Goal: Task Accomplishment & Management: Manage account settings

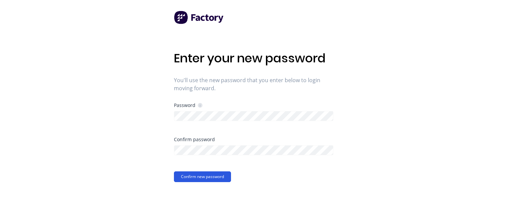
click at [196, 177] on button "Confirm new password" at bounding box center [202, 177] width 57 height 11
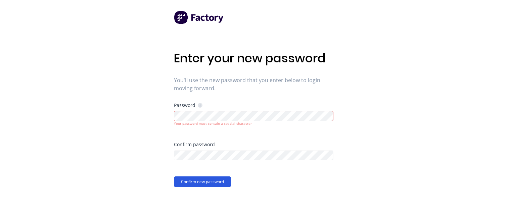
click at [198, 183] on button "Confirm new password" at bounding box center [202, 182] width 57 height 11
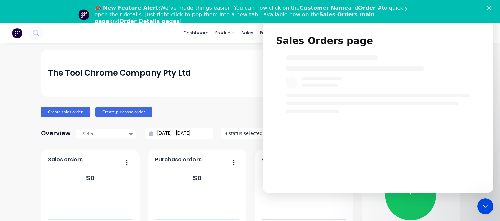
click at [492, 6] on icon "Close" at bounding box center [490, 8] width 4 height 4
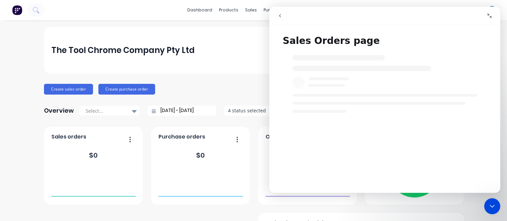
click at [230, 63] on div "The Tool Chrome Company Pty Ltd" at bounding box center [253, 50] width 419 height 47
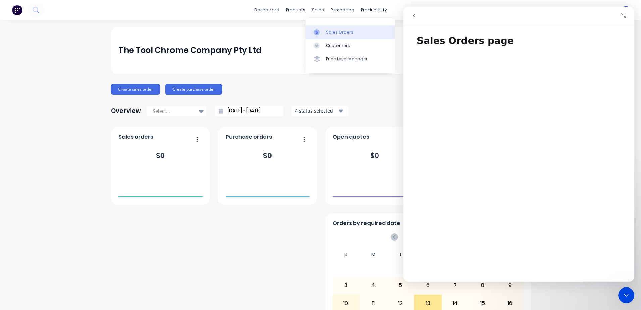
click at [357, 34] on link "Sales Orders" at bounding box center [350, 31] width 89 height 13
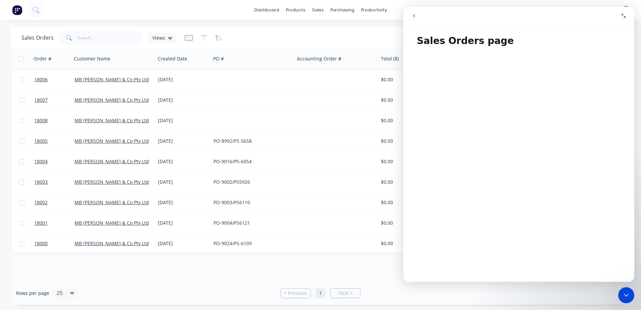
click at [507, 15] on icon "Collapse window" at bounding box center [623, 15] width 5 height 5
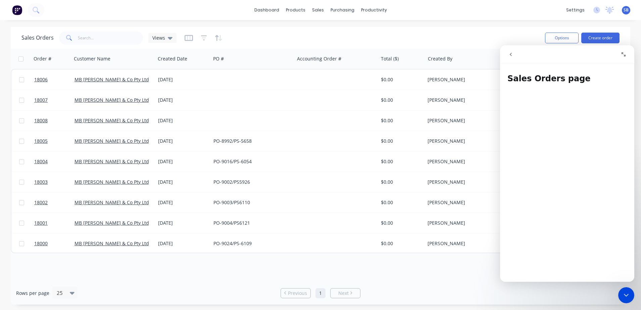
click at [507, 221] on icon "Close Intercom Messenger" at bounding box center [626, 295] width 8 height 8
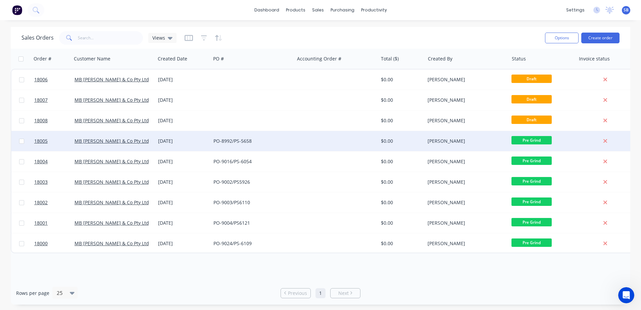
click at [310, 146] on div at bounding box center [336, 141] width 84 height 20
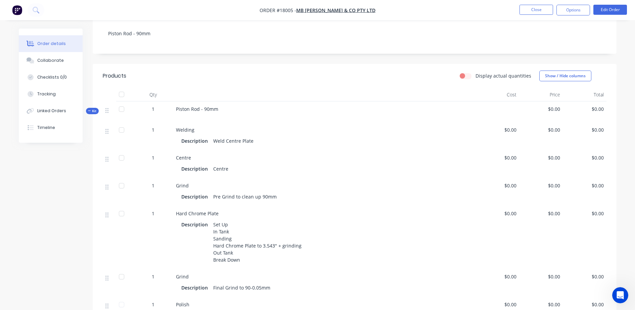
scroll to position [168, 0]
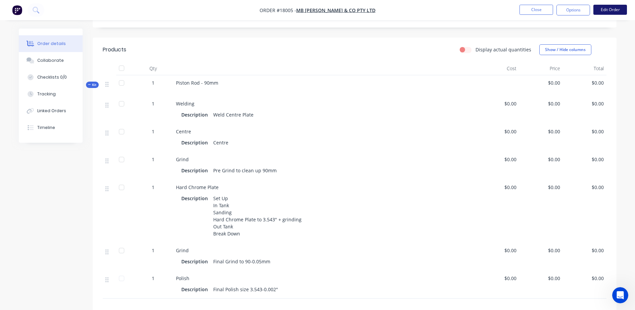
click at [507, 10] on button "Edit Order" at bounding box center [610, 10] width 34 height 10
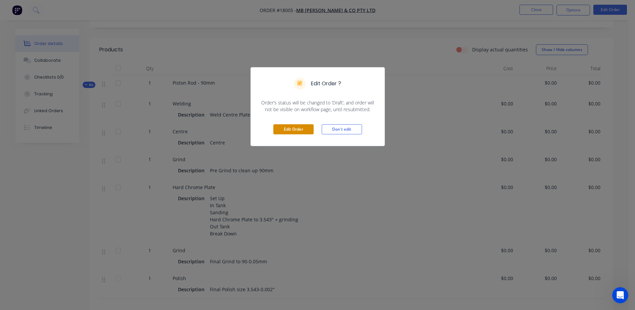
click at [301, 130] on button "Edit Order" at bounding box center [293, 129] width 40 height 10
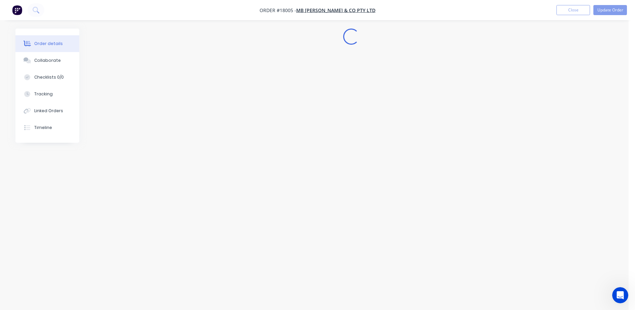
scroll to position [0, 0]
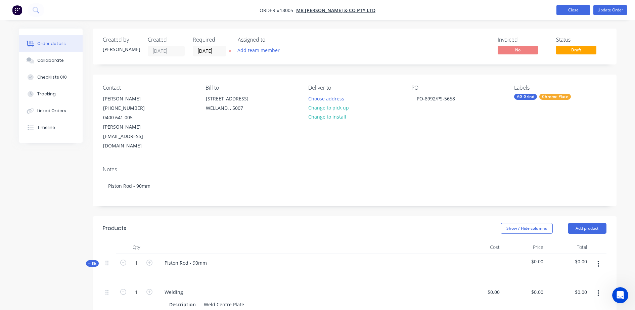
click at [507, 13] on button "Close" at bounding box center [573, 10] width 34 height 10
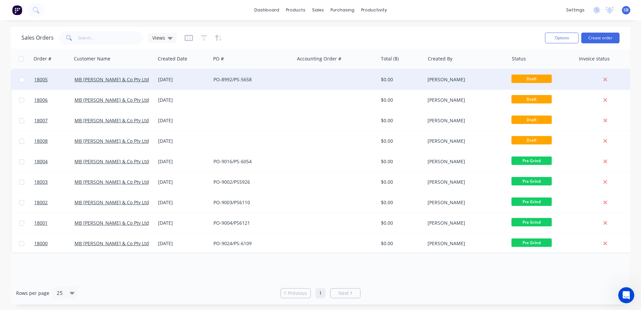
click at [256, 87] on div "PO-8992/PS-5658" at bounding box center [253, 79] width 84 height 20
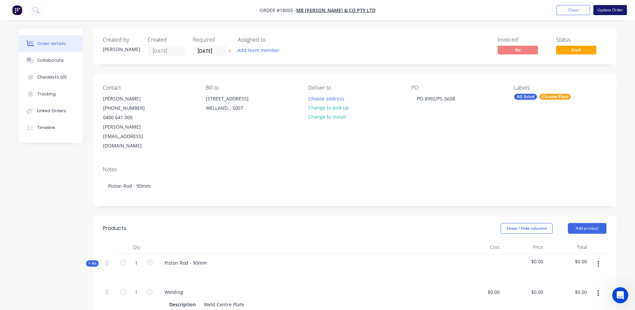
click at [507, 6] on button "Update Order" at bounding box center [610, 10] width 34 height 10
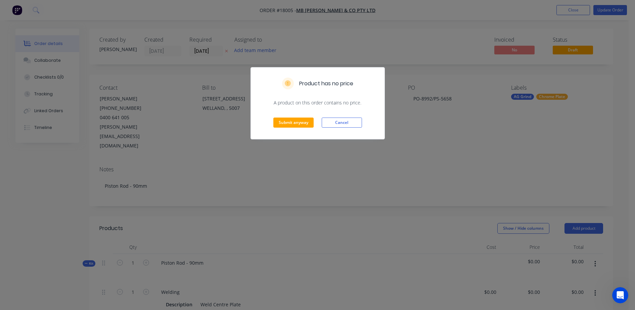
click at [297, 130] on div "Submit anyway Cancel" at bounding box center [318, 122] width 134 height 33
click at [298, 126] on button "Submit anyway" at bounding box center [293, 122] width 40 height 10
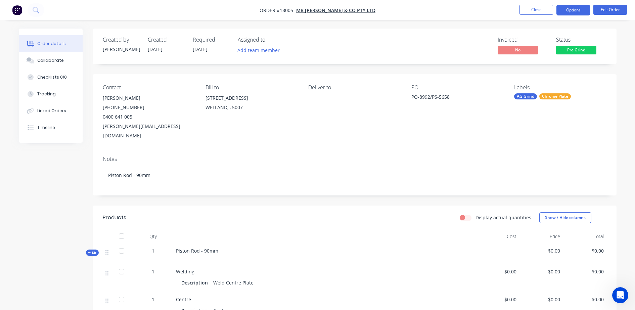
click at [507, 7] on button "Options" at bounding box center [573, 10] width 34 height 11
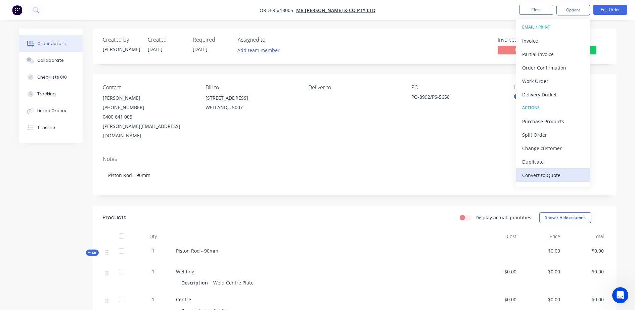
click at [507, 175] on div "Convert to Quote" at bounding box center [553, 175] width 62 height 10
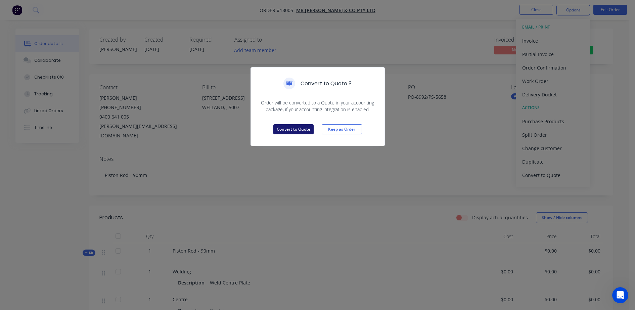
click at [283, 131] on button "Convert to Quote" at bounding box center [293, 129] width 40 height 10
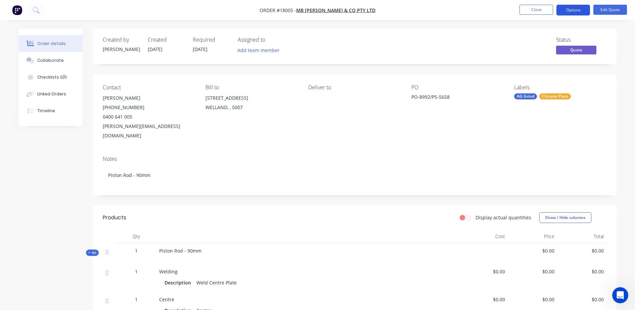
click at [507, 7] on button "Options" at bounding box center [573, 10] width 34 height 11
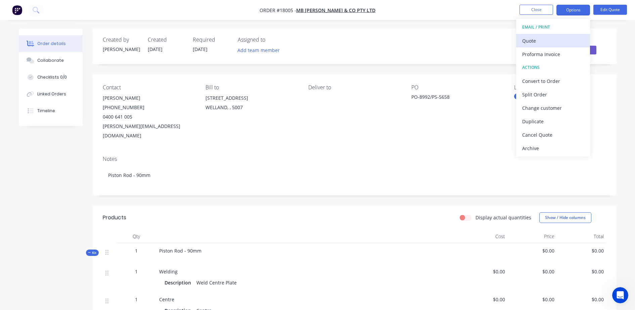
click at [507, 36] on div "Quote" at bounding box center [553, 41] width 62 height 10
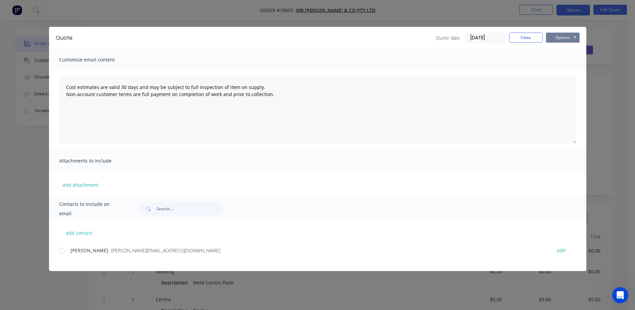
click at [507, 38] on button "Options" at bounding box center [563, 38] width 34 height 10
click at [507, 49] on button "Preview" at bounding box center [567, 49] width 43 height 11
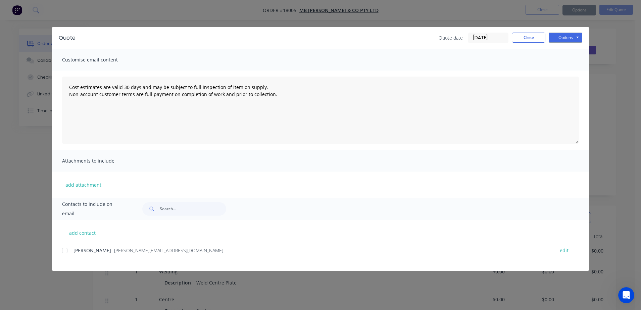
type textarea "Cost estimates are valid 30 days and may be subject to full inspection of item …"
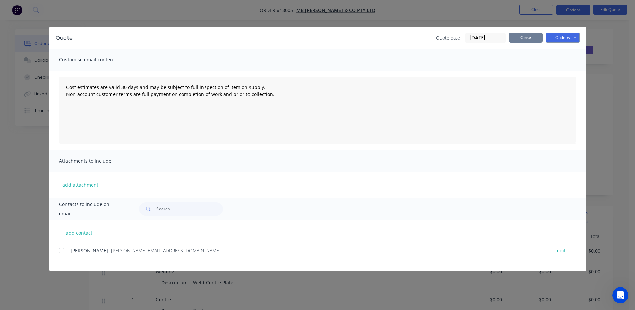
click at [507, 40] on button "Close" at bounding box center [526, 38] width 34 height 10
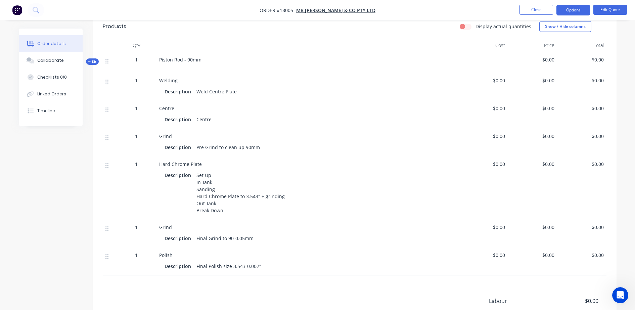
scroll to position [210, 0]
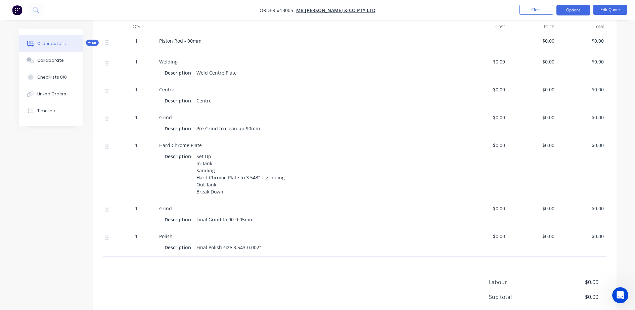
click at [204, 44] on div at bounding box center [307, 46] width 297 height 5
click at [203, 33] on div "Piston Rod - 90mm" at bounding box center [307, 43] width 302 height 21
click at [196, 38] on span "Piston Rod - 90mm" at bounding box center [180, 41] width 42 height 6
click at [507, 10] on button "Edit Quote" at bounding box center [610, 10] width 34 height 10
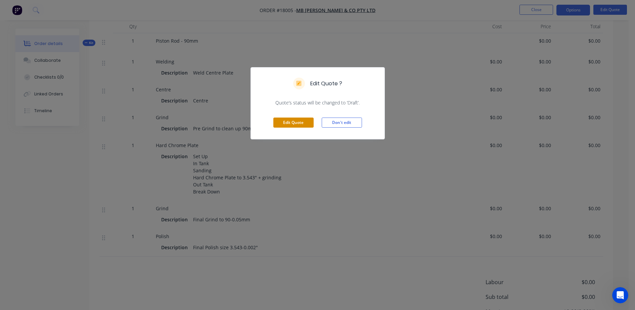
click at [306, 121] on button "Edit Quote" at bounding box center [293, 122] width 40 height 10
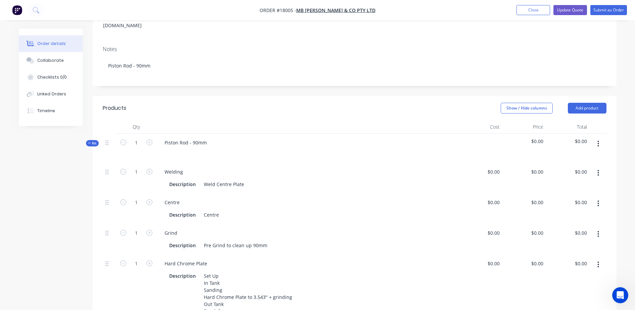
scroll to position [126, 0]
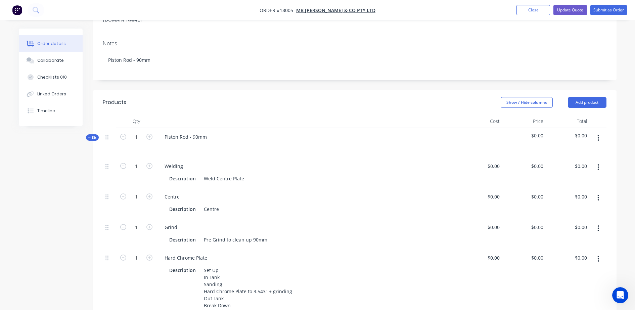
click at [214, 128] on div "Piston Rod - 90mm" at bounding box center [307, 142] width 302 height 29
click at [211, 132] on div "Piston Rod - 90mm" at bounding box center [185, 137] width 53 height 10
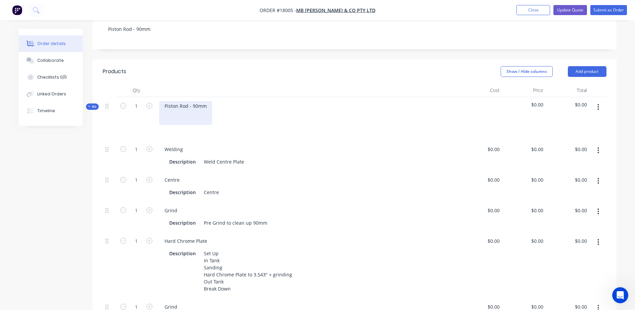
scroll to position [142, 0]
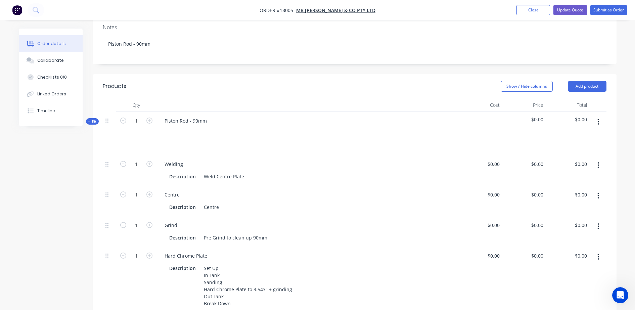
drag, startPoint x: 457, startPoint y: 237, endPoint x: 579, endPoint y: 195, distance: 129.2
click at [201, 119] on div "Piston Rod - 90mm" at bounding box center [185, 128] width 53 height 24
click at [497, 159] on input "0" at bounding box center [498, 164] width 8 height 10
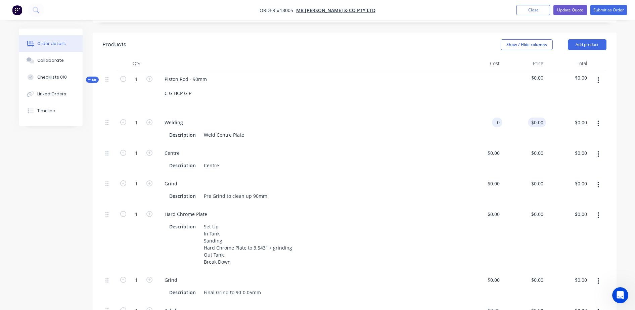
click at [507, 113] on div "$0.00 $0.00" at bounding box center [524, 128] width 44 height 31
type input "$0.00"
type input "0"
type input "$0.00"
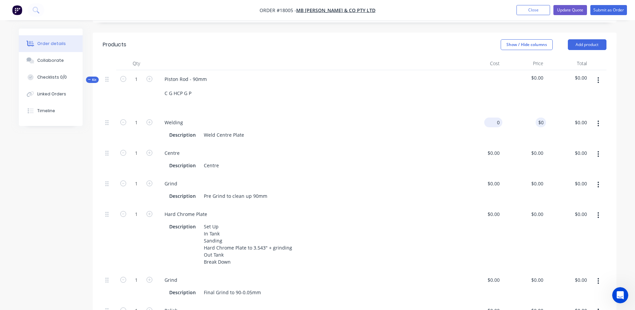
click at [497, 117] on input "0" at bounding box center [494, 122] width 15 height 10
type input "$100.00"
click at [507, 113] on div "$100.00 $0.00" at bounding box center [524, 128] width 44 height 31
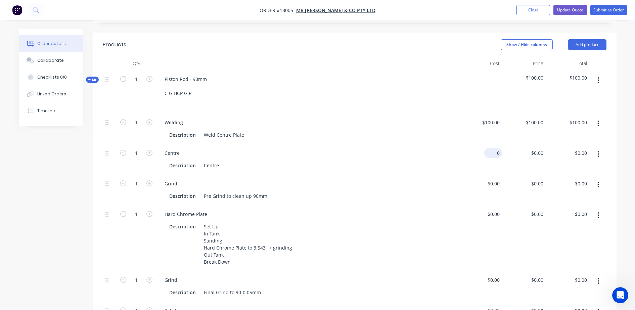
click at [498, 148] on input "0" at bounding box center [494, 153] width 15 height 10
click at [507, 148] on div "$0.00 $0.00" at bounding box center [537, 153] width 18 height 10
type input "$70.00"
type input "70"
type input "$70.00"
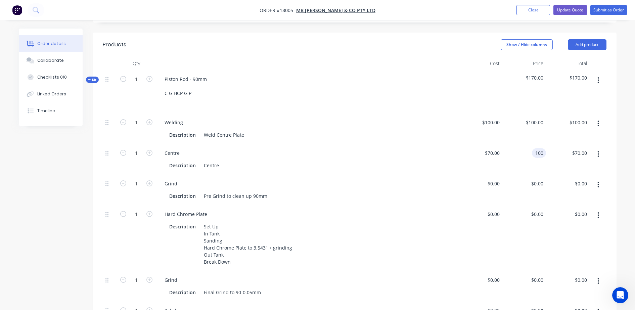
type input "$100.00"
click at [476, 152] on div "$70.00 $70.00" at bounding box center [481, 159] width 44 height 31
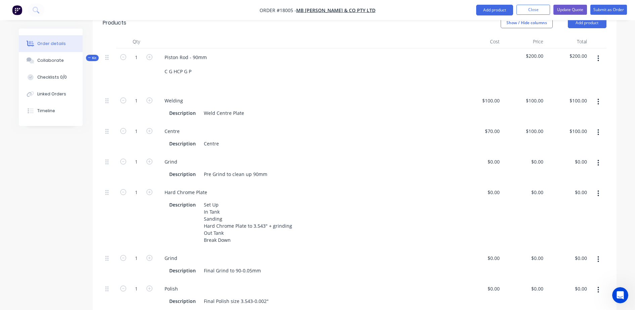
scroll to position [226, 0]
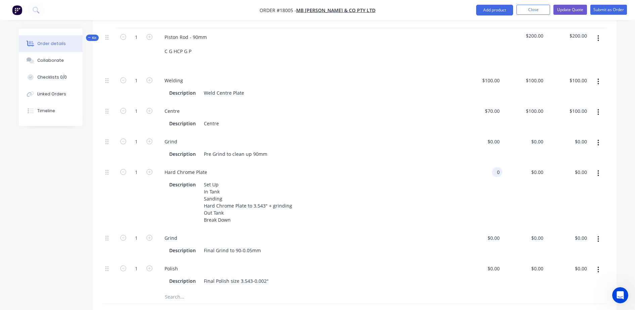
click at [491, 163] on div "0 0" at bounding box center [481, 196] width 44 height 66
type input "$600.00"
click at [484, 171] on div "$600.00 $600.00" at bounding box center [481, 196] width 44 height 66
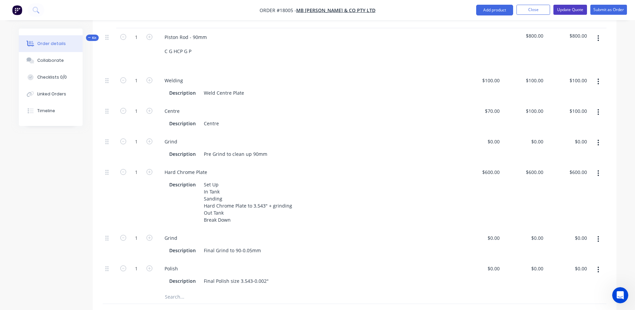
click at [507, 10] on button "Update Quote" at bounding box center [570, 10] width 34 height 10
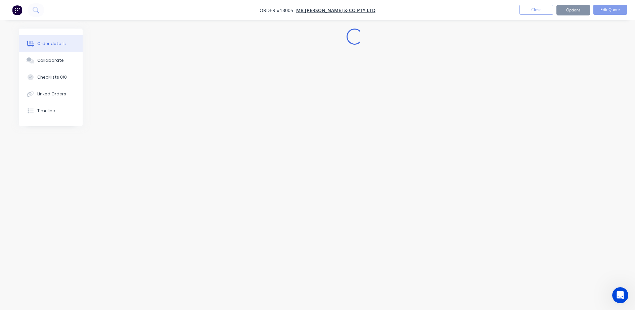
scroll to position [0, 0]
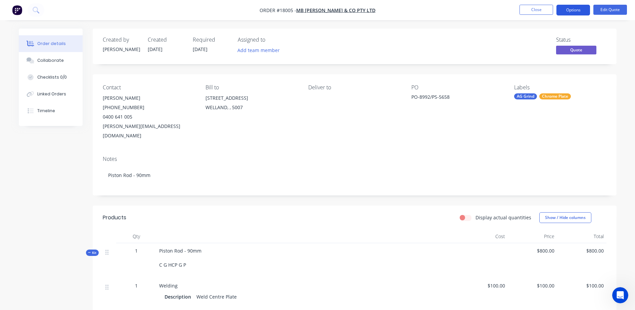
click at [507, 10] on button "Options" at bounding box center [573, 10] width 34 height 11
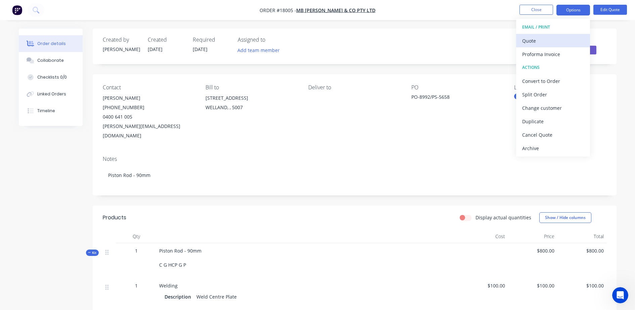
click at [507, 38] on div "Quote" at bounding box center [553, 41] width 62 height 10
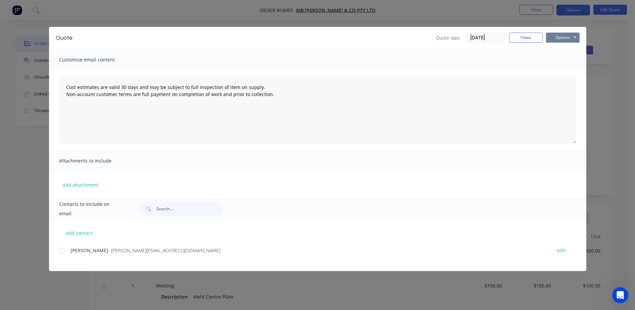
click at [507, 38] on button "Options" at bounding box center [563, 38] width 34 height 10
click at [507, 46] on button "Preview" at bounding box center [567, 49] width 43 height 11
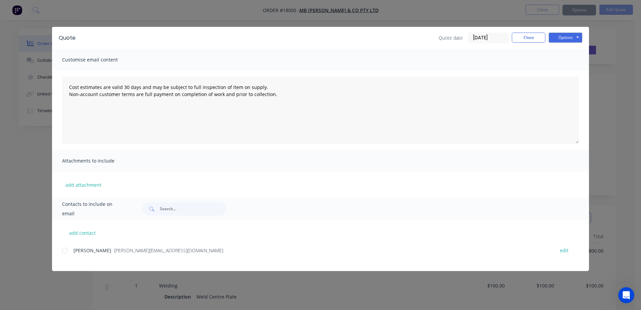
type textarea "Cost estimates are valid 30 days and may be subject to full inspection of item …"
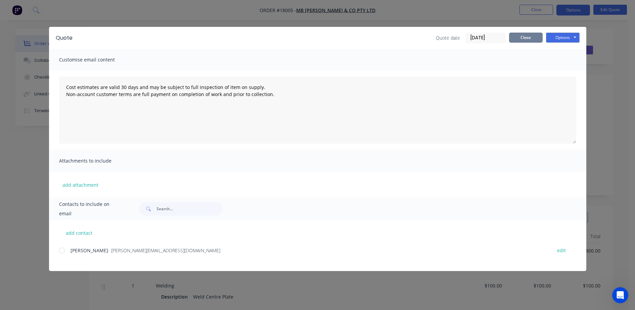
click at [507, 41] on button "Close" at bounding box center [526, 38] width 34 height 10
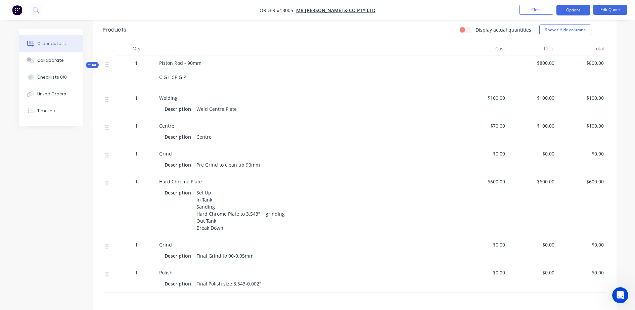
scroll to position [210, 0]
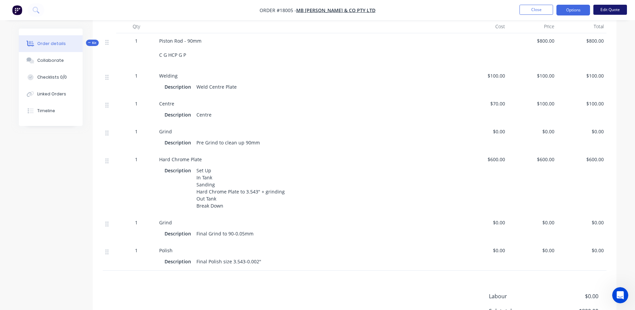
click at [507, 13] on button "Edit Quote" at bounding box center [610, 10] width 34 height 10
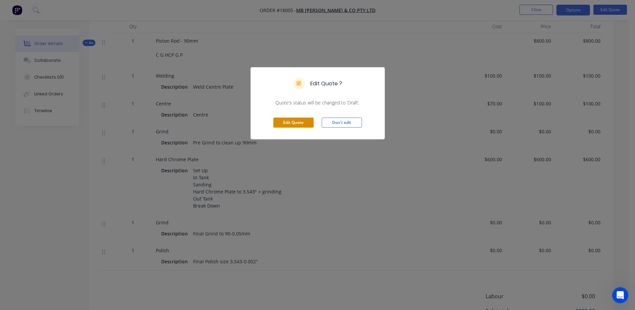
click at [312, 126] on button "Edit Quote" at bounding box center [293, 122] width 40 height 10
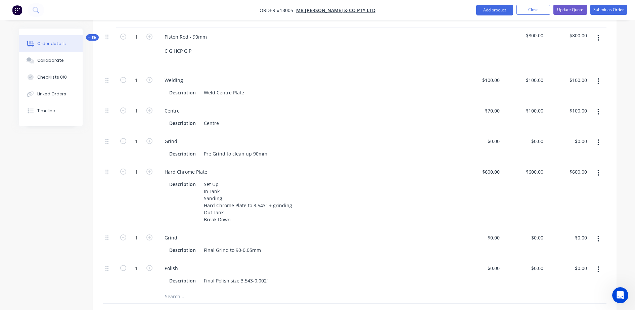
scroll to position [252, 0]
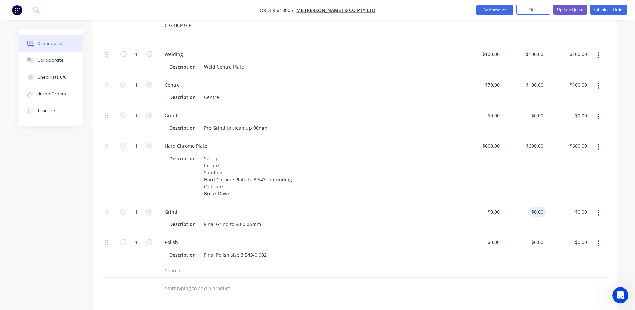
type input "0"
click at [507, 207] on div "0 0" at bounding box center [540, 212] width 10 height 10
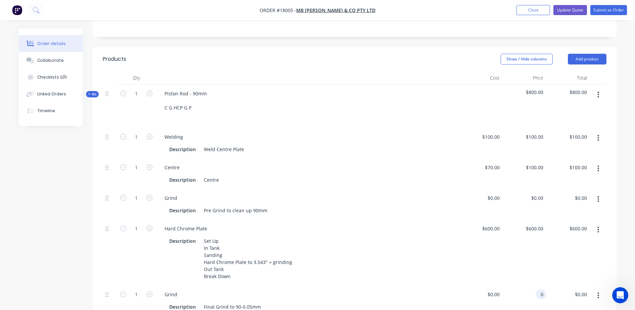
scroll to position [168, 0]
type input "0"
type input "$0.00"
click at [495, 194] on input "0" at bounding box center [494, 199] width 15 height 10
type input "$200.00"
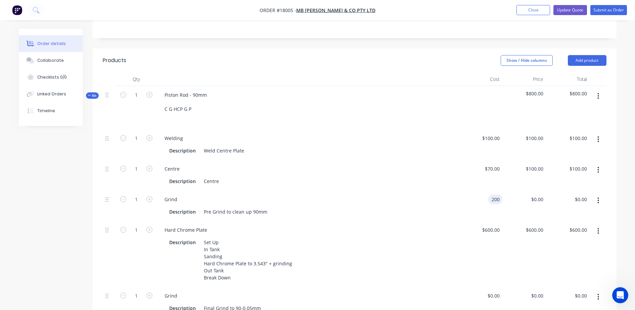
type input "$200.00"
click at [78, 221] on div "Created by [PERSON_NAME] Created [DATE] Required [DATE] Assigned to Add team me…" at bounding box center [317, 208] width 597 height 694
click at [507, 190] on div "200 $200.00" at bounding box center [524, 205] width 44 height 31
type input "$0.00"
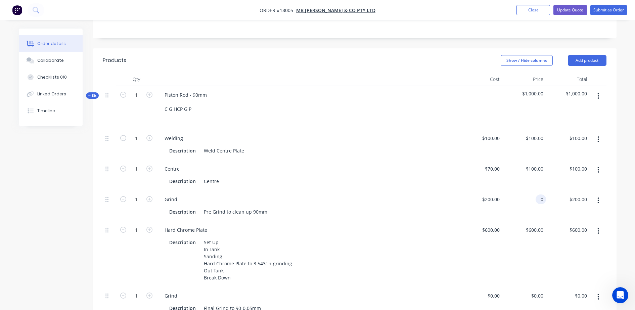
type input "$0.00"
click at [507, 221] on div "Qty Cost Price Total Kit 1 Piston Rod - 90mm C G HCP G P $800.00 $800.00 1 Weld…" at bounding box center [355, 228] width 524 height 311
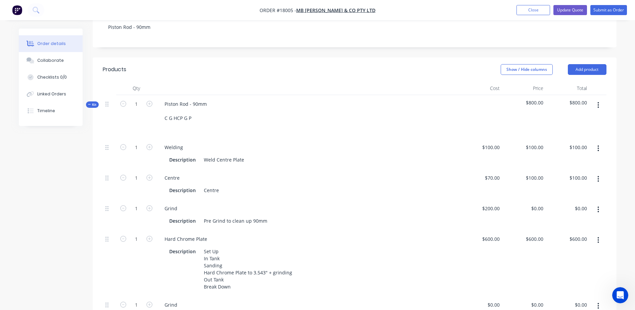
scroll to position [184, 0]
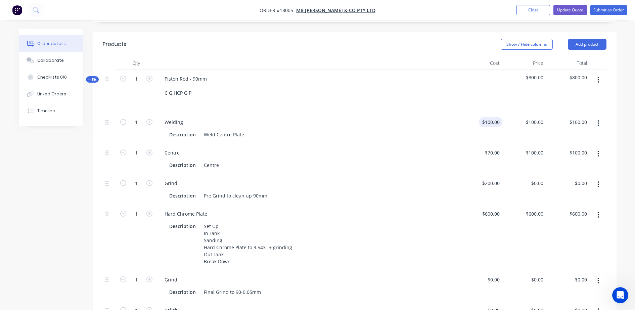
type input "100"
click at [496, 117] on input "100" at bounding box center [491, 122] width 21 height 10
type input "$0.00"
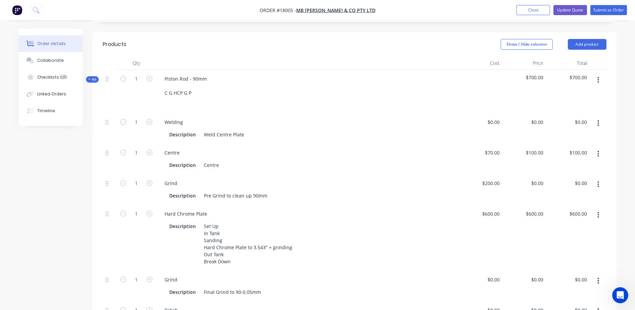
click at [507, 221] on div at bounding box center [597, 238] width 17 height 66
click at [507, 117] on input "0" at bounding box center [537, 122] width 15 height 10
click at [507, 220] on div "$600.00 $600.00" at bounding box center [568, 238] width 44 height 66
type input "$100.00"
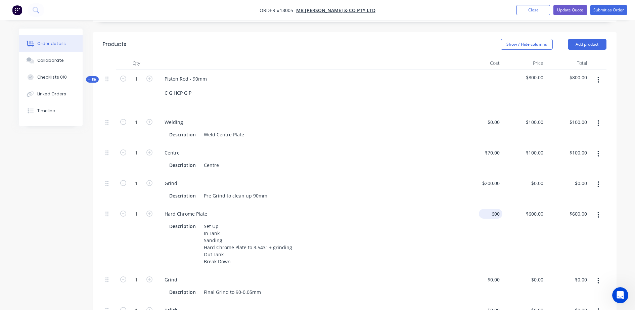
click at [495, 209] on input "600" at bounding box center [491, 214] width 21 height 10
type input "$0.00"
click at [498, 218] on div "$0.00 $0.00" at bounding box center [481, 238] width 44 height 66
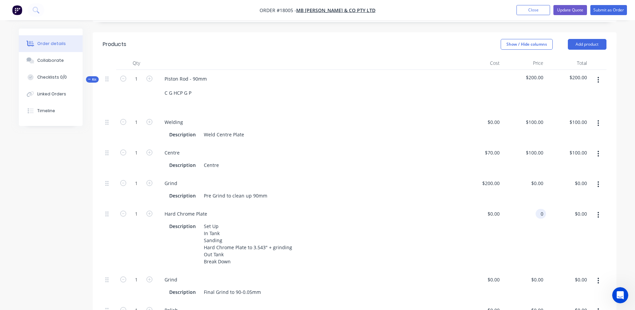
click at [507, 205] on div "0 0" at bounding box center [524, 238] width 44 height 66
type input "$600.00"
click at [507, 211] on div "$600.00 600" at bounding box center [524, 238] width 44 height 66
click at [498, 117] on input "0" at bounding box center [498, 122] width 8 height 10
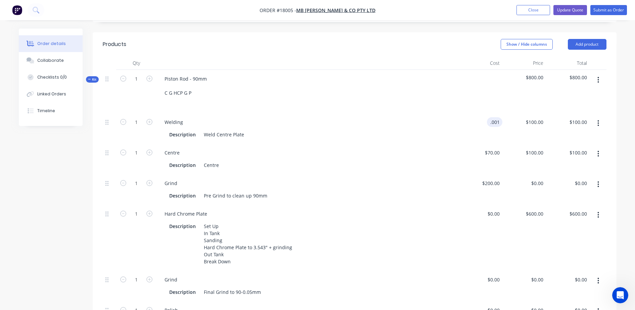
type input "$0.001"
type input "$0.00"
click at [507, 88] on div "$800.00" at bounding box center [568, 91] width 44 height 43
click at [507, 117] on input "0.001" at bounding box center [537, 122] width 18 height 10
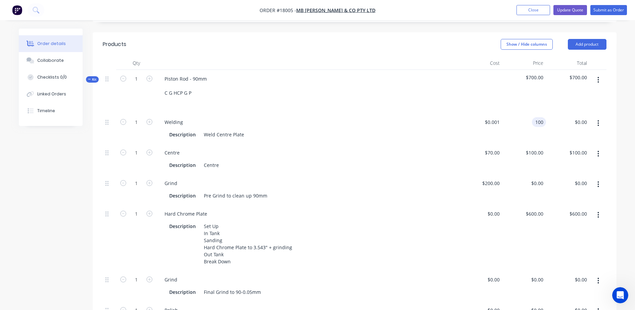
type input "$100.00"
click at [507, 119] on div "Order details Collaborate Checklists 0/0 Linked Orders Timeline Order details C…" at bounding box center [317, 192] width 611 height 694
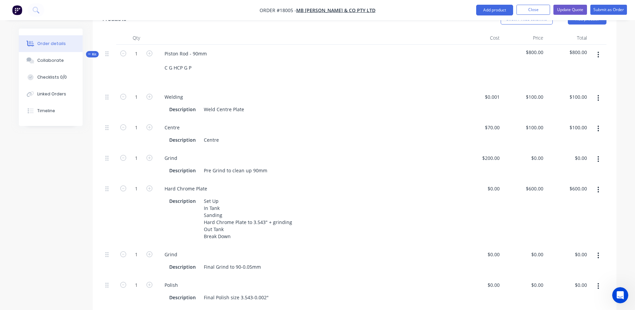
scroll to position [142, 0]
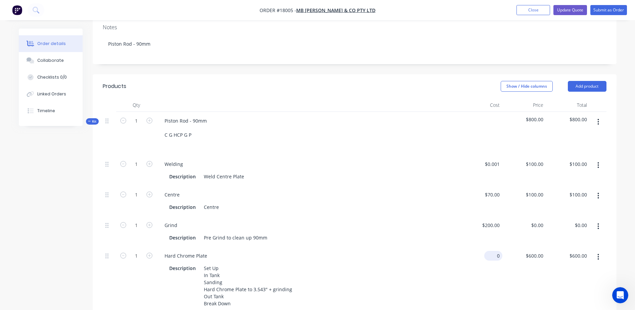
click at [501, 221] on input "0" at bounding box center [494, 256] width 15 height 10
type input "$0.001"
type input "$0.00"
click at [507, 221] on div "$0.001 $0.001" at bounding box center [524, 280] width 44 height 66
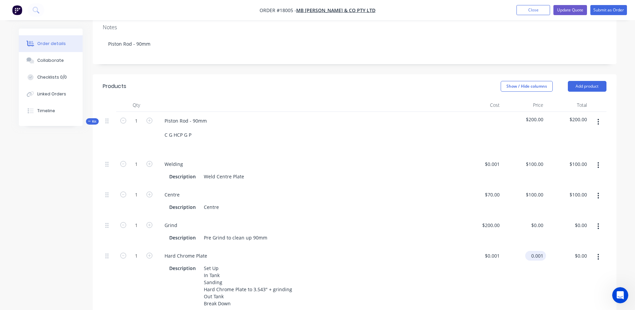
click at [507, 221] on input "0.001" at bounding box center [537, 256] width 18 height 10
type input "$600.00"
click at [507, 221] on div "$600.00 600" at bounding box center [524, 280] width 44 height 66
click at [507, 11] on button "Update Quote" at bounding box center [570, 10] width 34 height 10
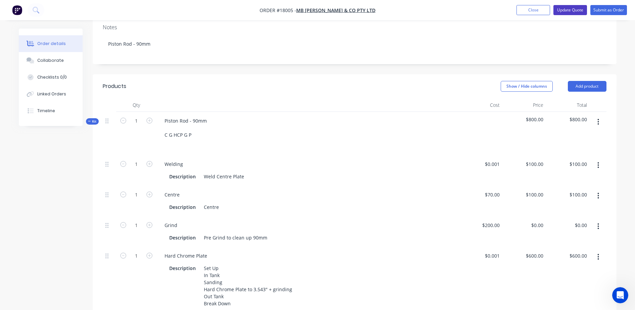
scroll to position [0, 0]
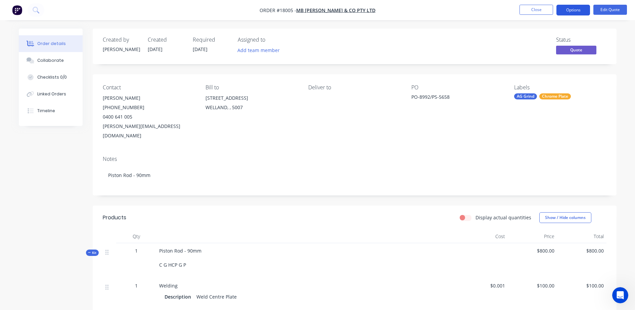
click at [507, 11] on button "Options" at bounding box center [573, 10] width 34 height 11
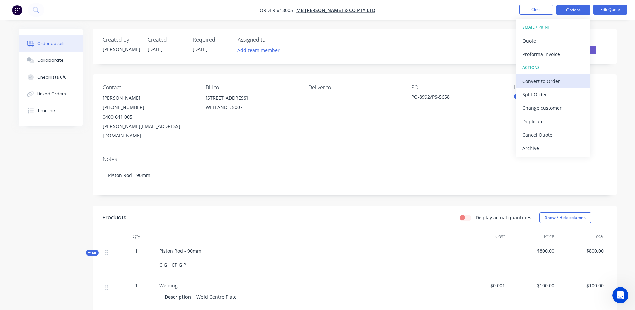
click at [507, 79] on div "Convert to Order" at bounding box center [553, 81] width 62 height 10
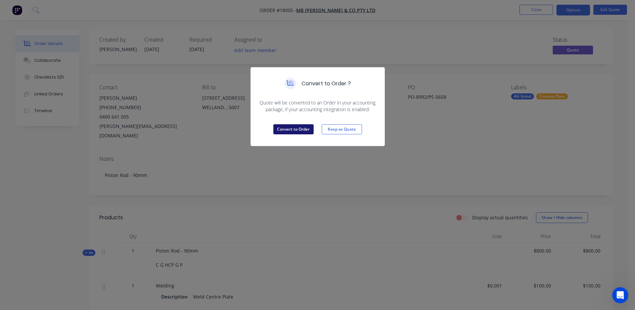
click at [302, 128] on button "Convert to Order" at bounding box center [293, 129] width 40 height 10
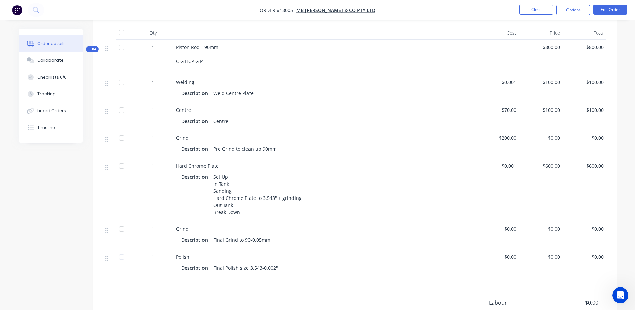
scroll to position [29, 0]
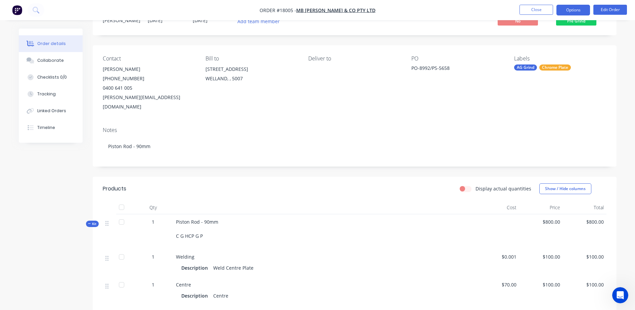
click at [507, 10] on button "Options" at bounding box center [573, 10] width 34 height 11
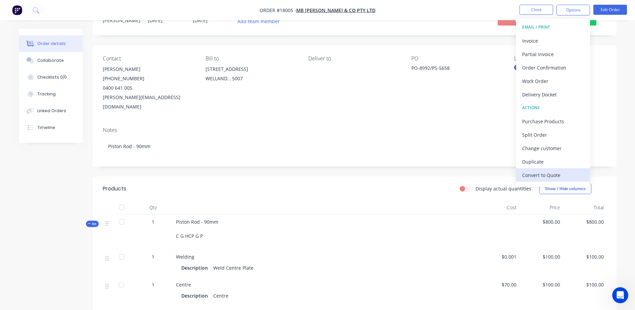
click at [507, 174] on div "Convert to Quote" at bounding box center [553, 175] width 62 height 10
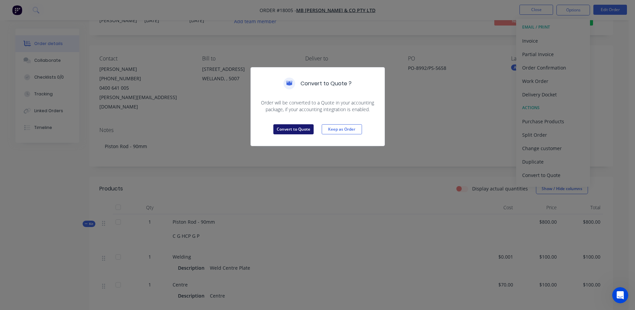
click at [308, 130] on button "Convert to Quote" at bounding box center [293, 129] width 40 height 10
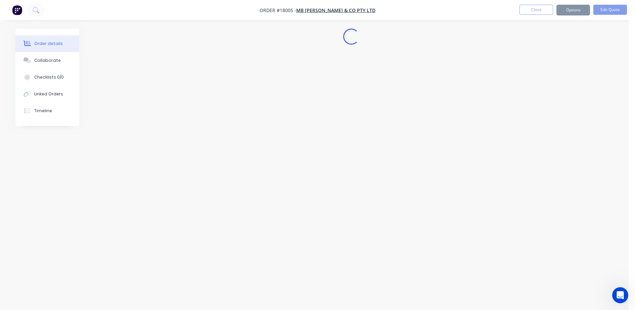
scroll to position [0, 0]
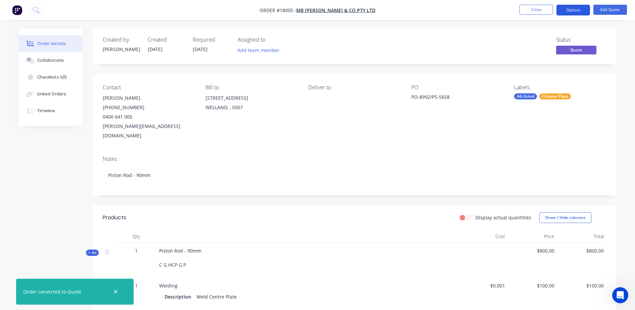
click at [507, 14] on button "Options" at bounding box center [573, 10] width 34 height 11
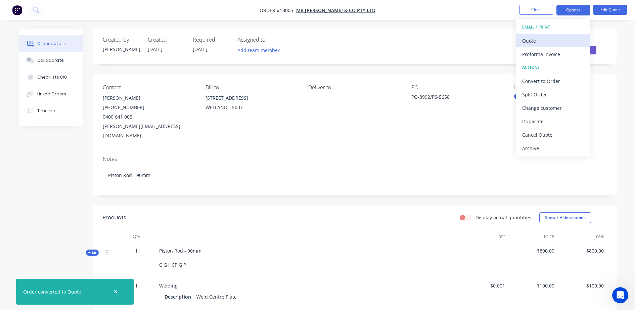
click at [507, 41] on div "Quote" at bounding box center [553, 41] width 62 height 10
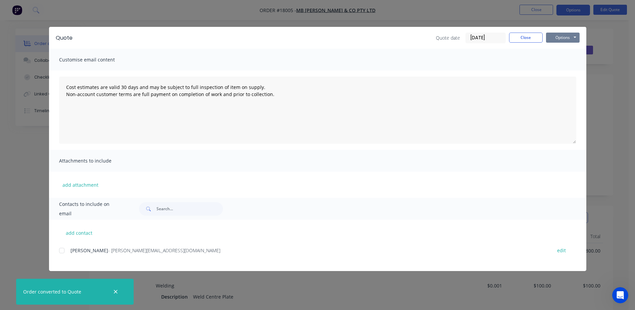
click at [507, 37] on button "Options" at bounding box center [563, 38] width 34 height 10
click at [507, 50] on button "Preview" at bounding box center [567, 49] width 43 height 11
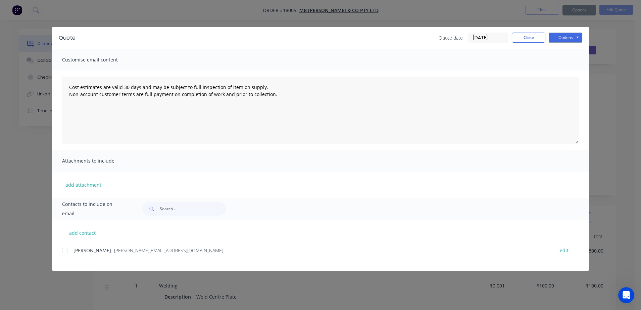
type textarea "Cost estimates are valid 30 days and may be subject to full inspection of item …"
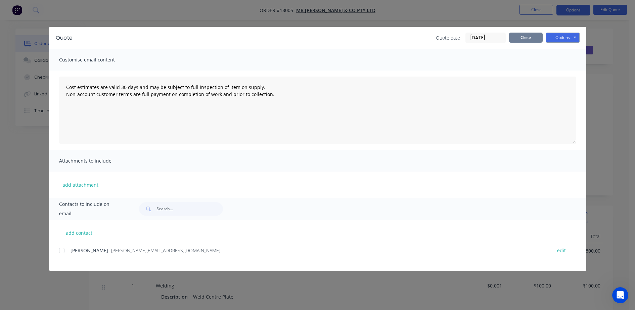
click at [507, 38] on button "Close" at bounding box center [526, 38] width 34 height 10
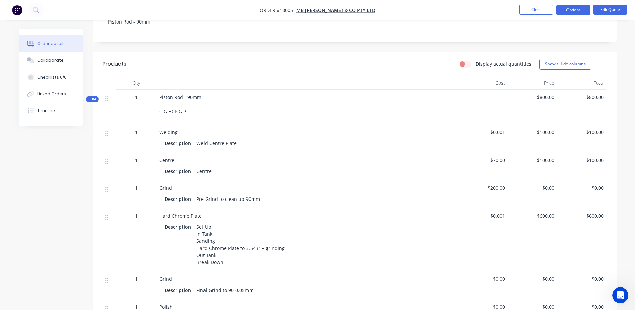
scroll to position [168, 0]
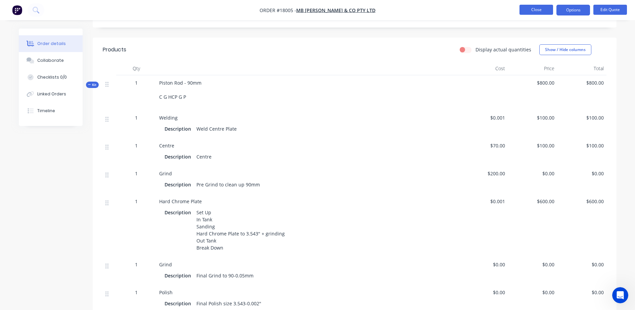
click at [507, 13] on button "Close" at bounding box center [536, 10] width 34 height 10
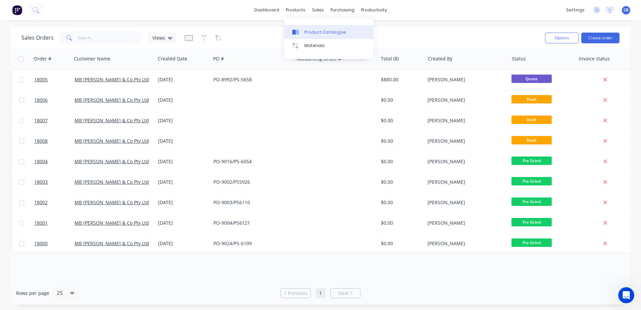
click at [304, 31] on link "Product Catalogue" at bounding box center [328, 31] width 89 height 13
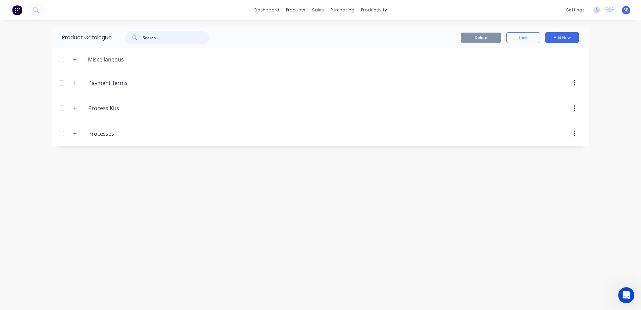
click at [173, 36] on input "text" at bounding box center [176, 37] width 66 height 13
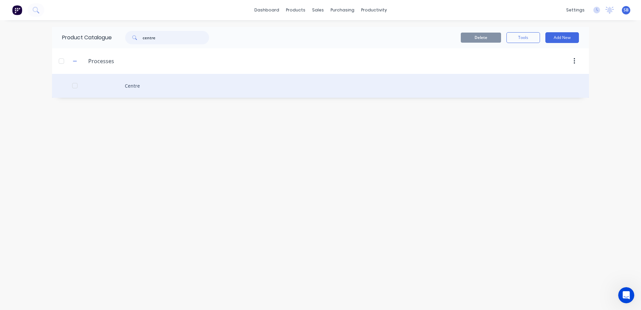
type input "centre"
click at [129, 87] on div "Centre" at bounding box center [320, 86] width 537 height 24
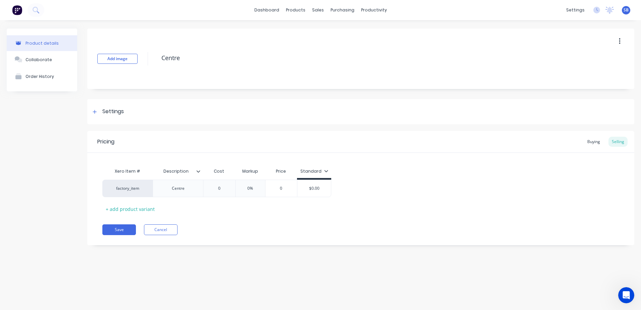
type textarea "x"
type input "$0.00"
click at [319, 189] on input "$0.00" at bounding box center [314, 188] width 34 height 6
type textarea "x"
type input "$0.000"
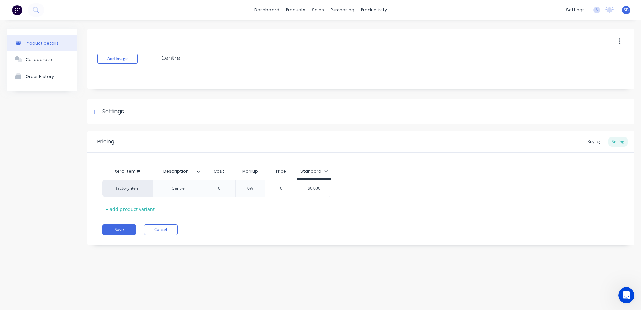
type textarea "x"
type input "$0.0001"
click at [335, 218] on div "Pricing Buying Selling Xero Item # Description Cost Markup Price Standard facto…" at bounding box center [360, 188] width 547 height 114
click at [127, 221] on button "Save" at bounding box center [119, 229] width 34 height 11
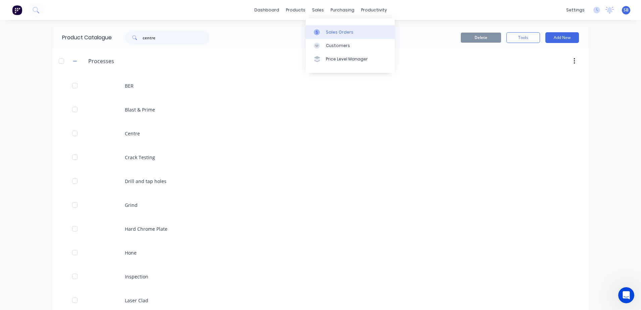
click at [321, 28] on link "Sales Orders" at bounding box center [350, 31] width 89 height 13
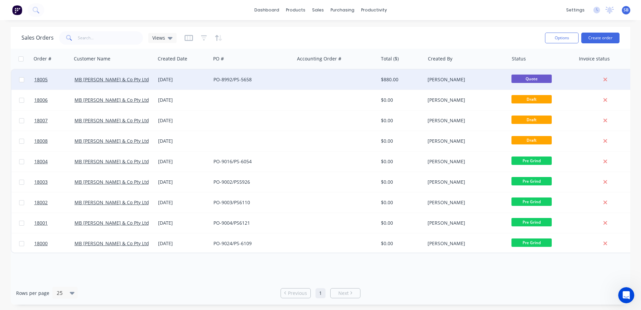
click at [288, 82] on div "PO-8992/PS-5658" at bounding box center [252, 79] width 78 height 7
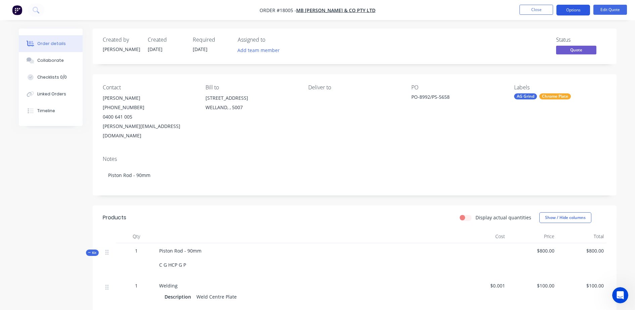
click at [507, 12] on button "Options" at bounding box center [573, 10] width 34 height 11
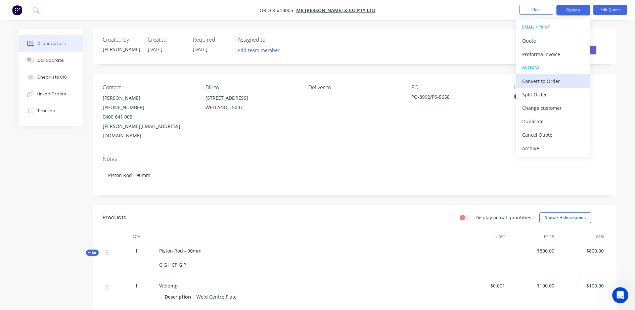
click at [507, 79] on div "Convert to Order" at bounding box center [553, 81] width 62 height 10
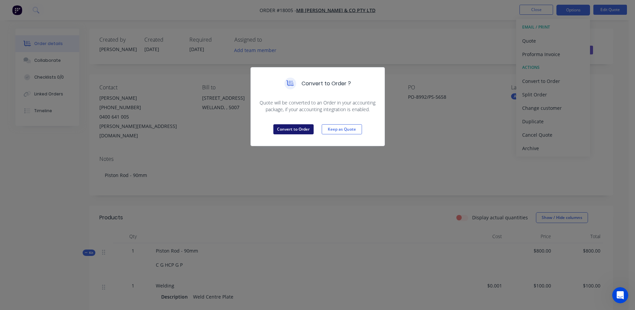
click at [300, 132] on button "Convert to Order" at bounding box center [293, 129] width 40 height 10
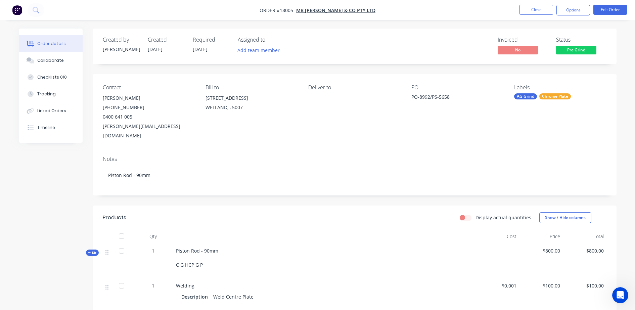
click at [507, 221] on icon "Open Intercom Messenger" at bounding box center [620, 295] width 11 height 11
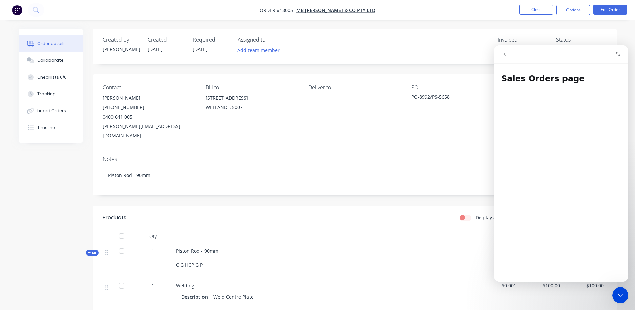
click at [507, 56] on icon "go back" at bounding box center [504, 54] width 5 height 5
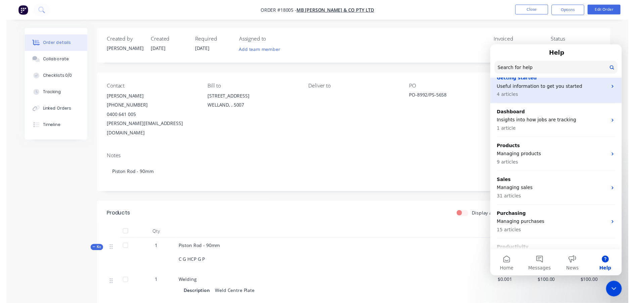
scroll to position [42, 0]
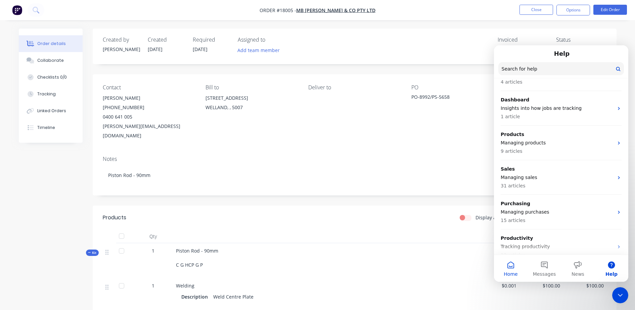
click at [507, 221] on button "Home" at bounding box center [511, 268] width 34 height 27
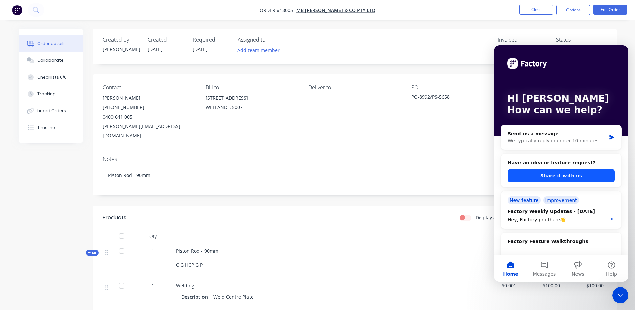
click at [507, 176] on button "Share it with us" at bounding box center [561, 175] width 107 height 13
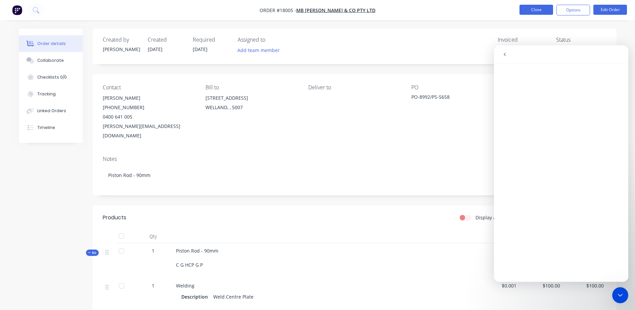
click at [507, 7] on button "Close" at bounding box center [536, 10] width 34 height 10
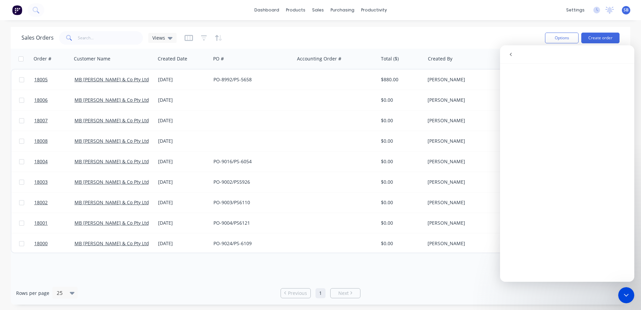
click at [507, 221] on div "Close Intercom Messenger" at bounding box center [626, 295] width 16 height 16
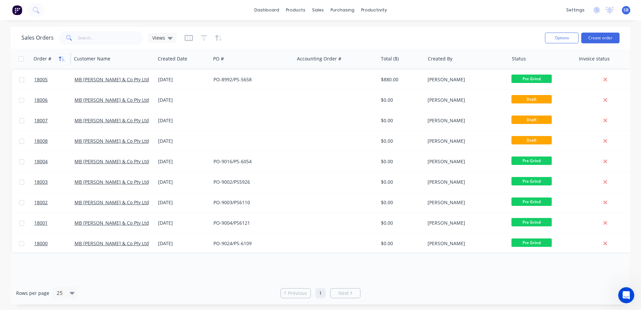
click at [64, 59] on icon "button" at bounding box center [63, 58] width 3 height 5
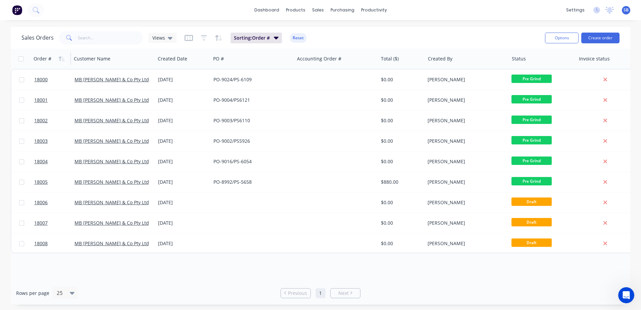
click at [64, 59] on icon "button" at bounding box center [63, 58] width 3 height 5
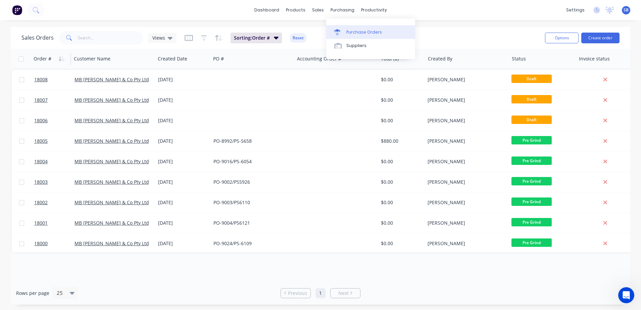
click at [346, 30] on div "Purchase Orders" at bounding box center [364, 32] width 36 height 6
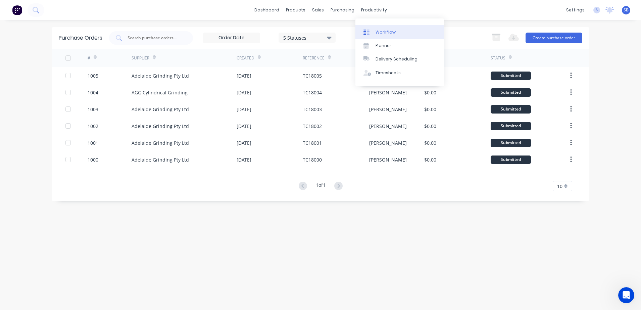
click at [372, 29] on div at bounding box center [369, 32] width 10 height 6
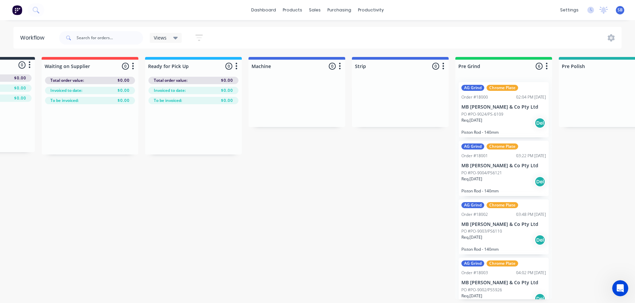
scroll to position [0, 76]
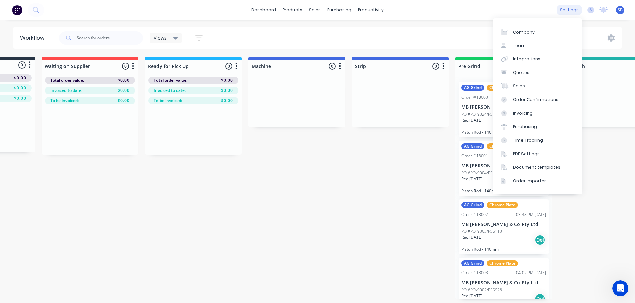
click at [507, 10] on div "settings" at bounding box center [569, 10] width 25 height 10
click at [507, 165] on div "Document templates" at bounding box center [536, 167] width 47 height 6
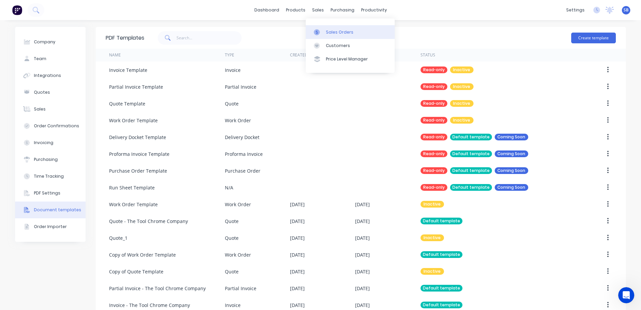
click at [323, 31] on div at bounding box center [319, 32] width 10 height 6
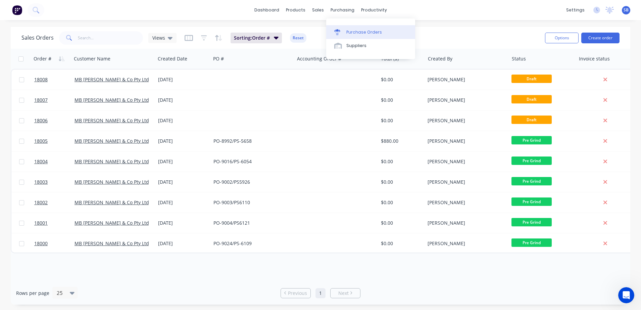
click at [339, 28] on link "Purchase Orders" at bounding box center [370, 31] width 89 height 13
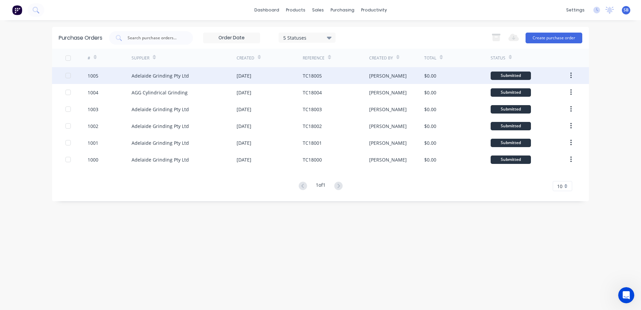
click at [263, 80] on div "[DATE]" at bounding box center [270, 75] width 66 height 17
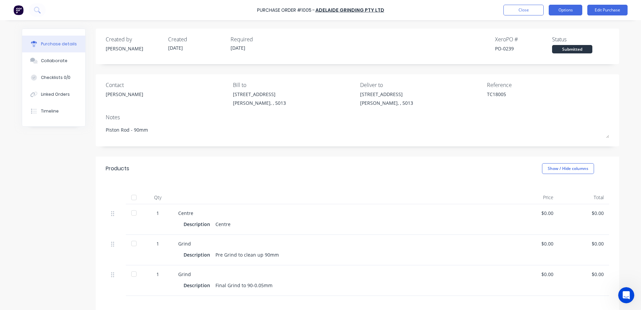
click at [507, 10] on button "Options" at bounding box center [566, 10] width 34 height 11
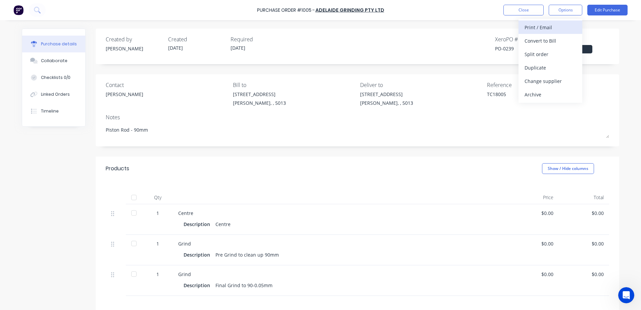
click at [507, 26] on div "Print / Email" at bounding box center [551, 27] width 52 height 10
click at [507, 54] on div "Without pricing" at bounding box center [551, 54] width 52 height 10
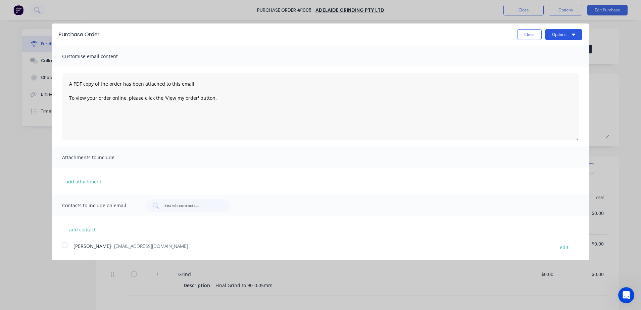
click at [507, 38] on button "Options" at bounding box center [563, 34] width 37 height 11
click at [507, 50] on div "Print" at bounding box center [551, 52] width 52 height 10
click at [507, 33] on button "Close" at bounding box center [529, 34] width 25 height 11
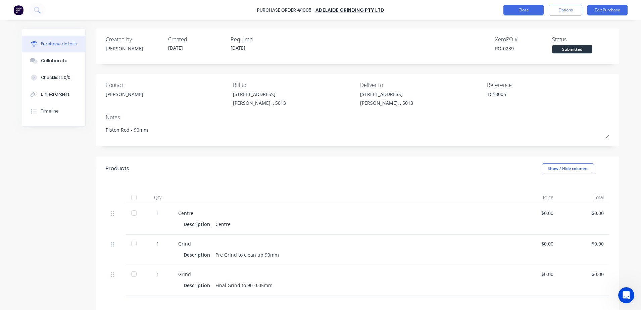
click at [507, 13] on button "Close" at bounding box center [523, 10] width 40 height 11
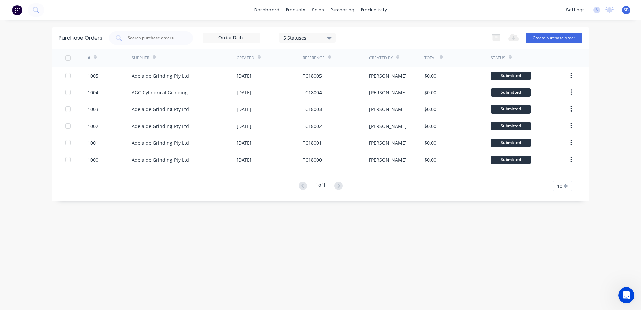
click at [270, 3] on div "dashboard products sales purchasing productivity dashboard products Product Cat…" at bounding box center [320, 10] width 641 height 20
click at [271, 8] on link "dashboard" at bounding box center [267, 10] width 32 height 10
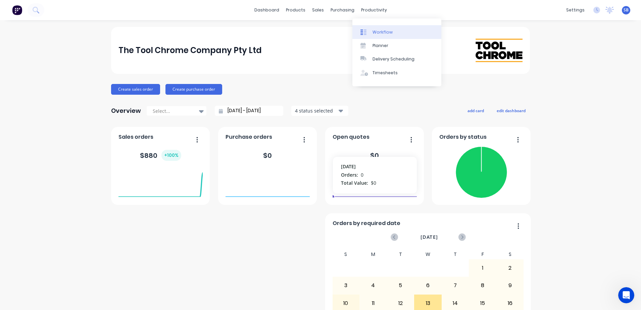
click at [367, 29] on link "Workflow" at bounding box center [396, 31] width 89 height 13
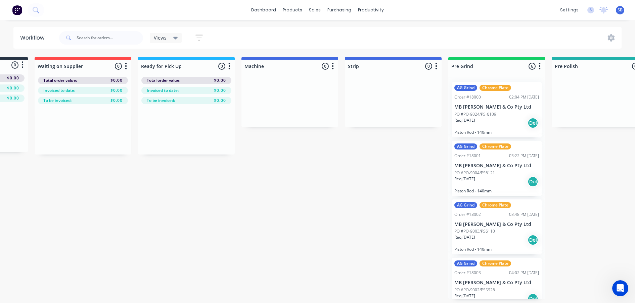
scroll to position [0, 88]
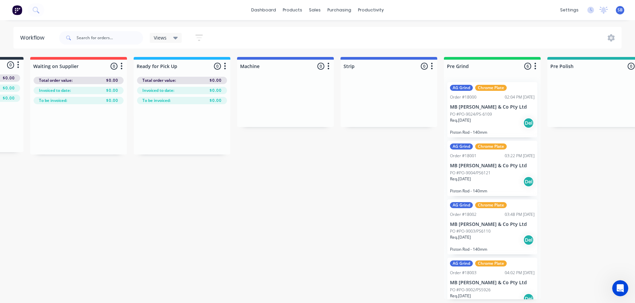
click at [507, 124] on div "Del" at bounding box center [528, 123] width 11 height 11
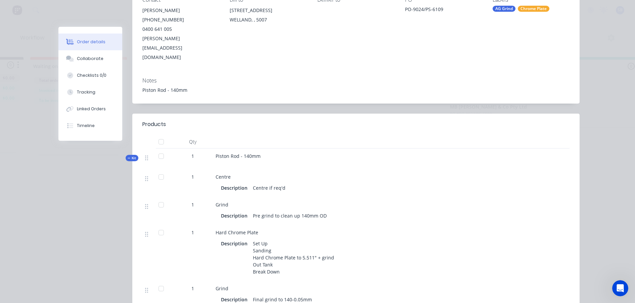
scroll to position [8, 0]
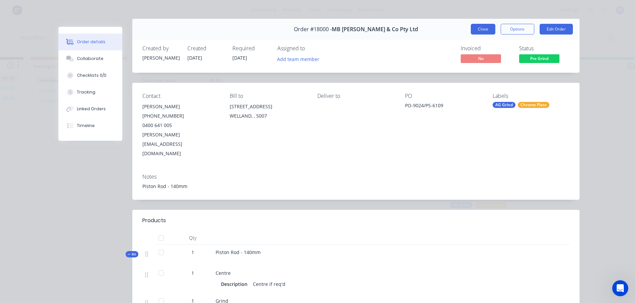
click at [478, 28] on button "Close" at bounding box center [483, 29] width 25 height 11
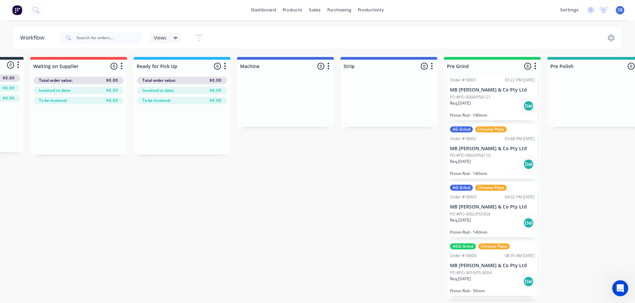
scroll to position [0, 0]
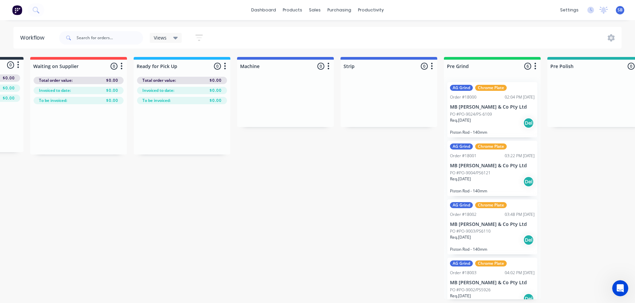
click at [506, 124] on div "Req. [DATE] Del" at bounding box center [492, 122] width 85 height 11
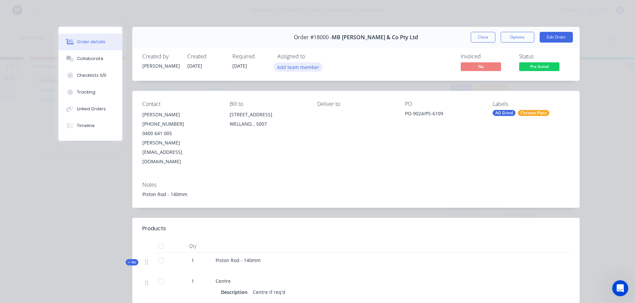
click at [304, 68] on button "Add team member" at bounding box center [297, 66] width 49 height 9
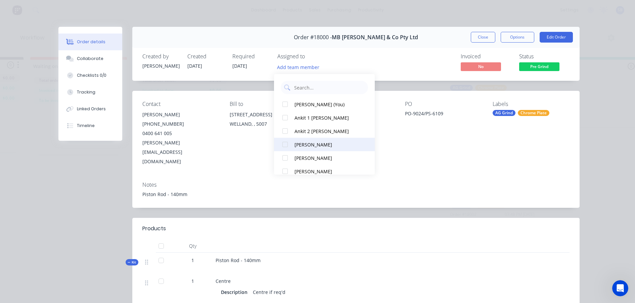
scroll to position [42, 0]
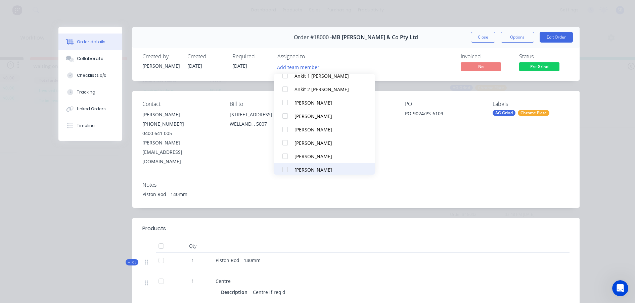
click at [287, 170] on div at bounding box center [284, 169] width 13 height 13
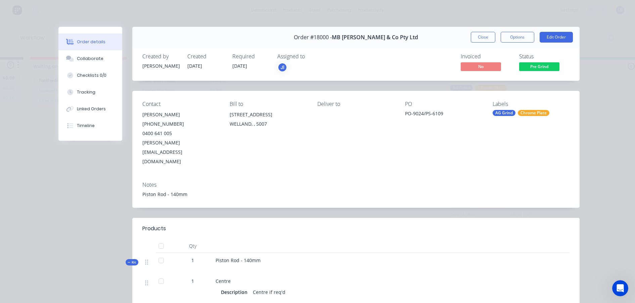
click at [507, 110] on div "Order details Collaborate Checklists 0/0 Tracking Linked Orders Timeline Order …" at bounding box center [317, 294] width 537 height 534
click at [486, 38] on button "Close" at bounding box center [483, 37] width 25 height 11
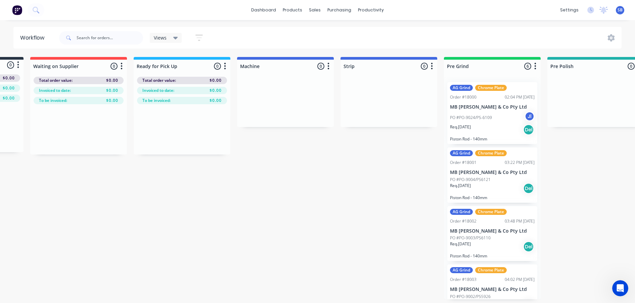
click at [481, 131] on div "Req. [DATE] Del" at bounding box center [492, 129] width 85 height 11
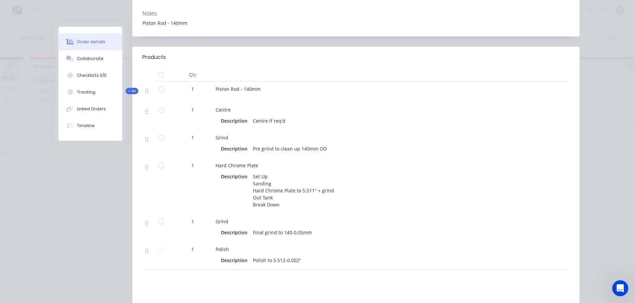
scroll to position [50, 0]
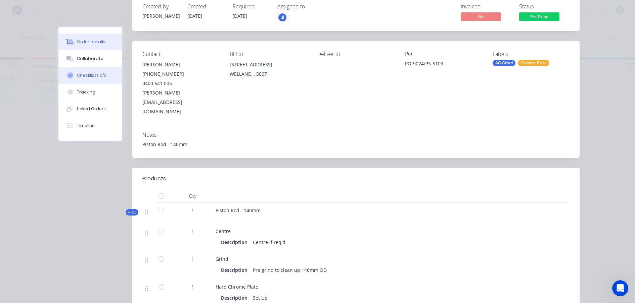
click at [79, 74] on div "Checklists 0/0" at bounding box center [92, 76] width 30 height 6
type textarea "x"
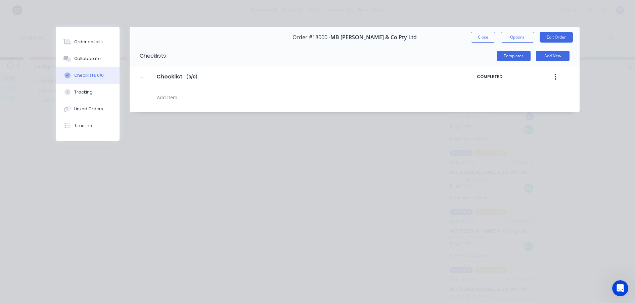
scroll to position [0, 0]
click at [34, 99] on div "Order details Collaborate Checklists 0/0 Tracking Linked Orders Timeline Order …" at bounding box center [317, 151] width 635 height 303
click at [485, 41] on button "Close" at bounding box center [483, 37] width 25 height 11
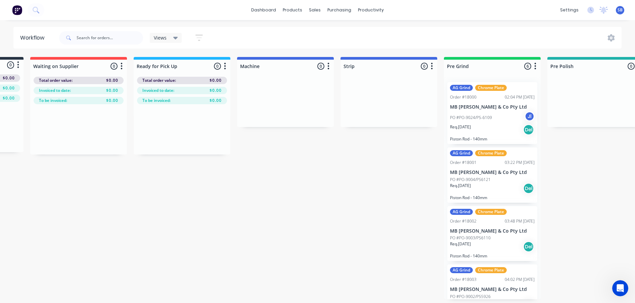
click at [488, 115] on p "PO #PO-9024/PS-6109" at bounding box center [471, 118] width 42 height 6
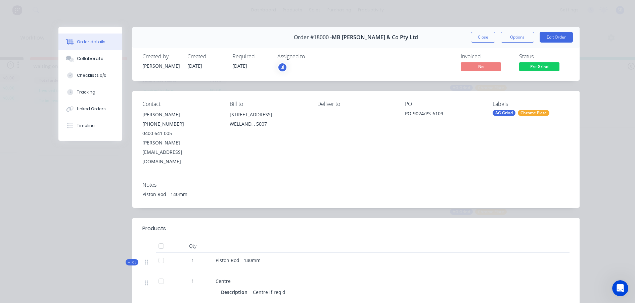
click at [40, 135] on div "Order details Collaborate Checklists 0/0 Tracking Linked Orders Timeline Order …" at bounding box center [317, 151] width 635 height 303
click at [472, 39] on button "Close" at bounding box center [483, 37] width 25 height 11
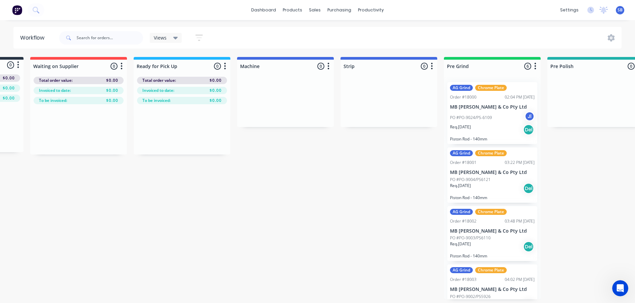
scroll to position [3, 88]
